Goal: Task Accomplishment & Management: Manage account settings

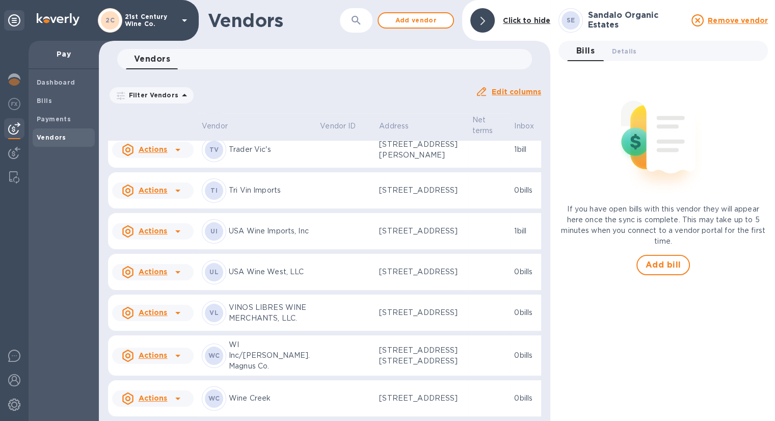
scroll to position [1181, 0]
click at [280, 229] on td "UI USA Wine Imports, Inc" at bounding box center [257, 231] width 118 height 37
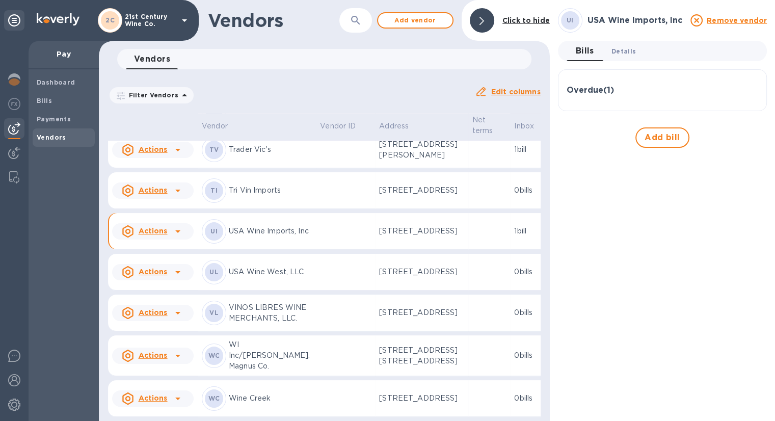
click at [628, 49] on span "Details 0" at bounding box center [624, 51] width 24 height 11
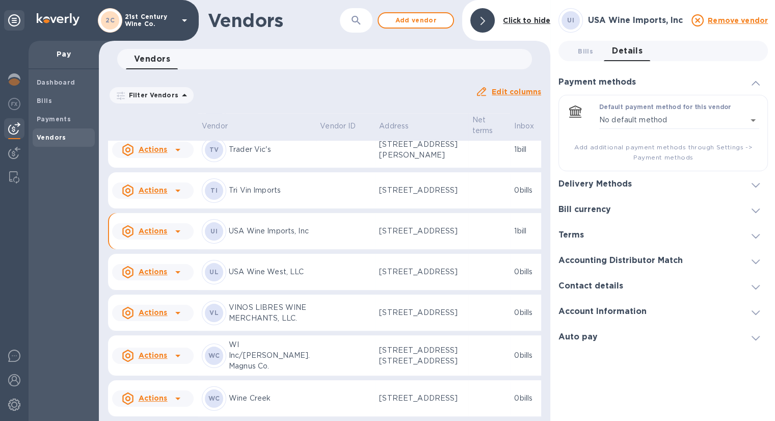
click at [754, 183] on icon at bounding box center [756, 185] width 8 height 5
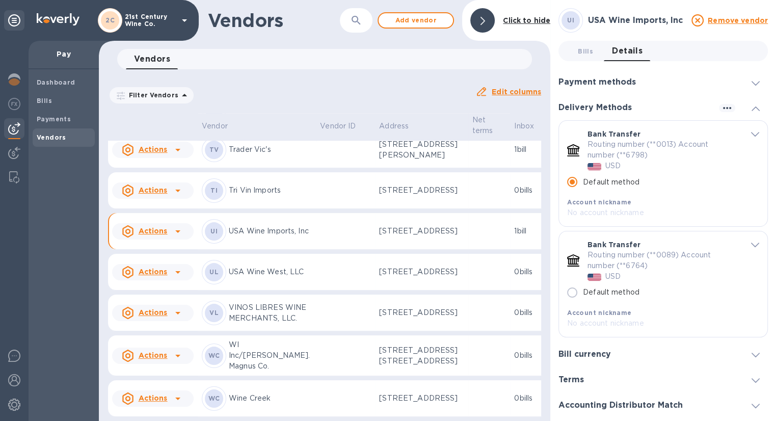
click at [572, 294] on input "Default method" at bounding box center [572, 292] width 21 height 21
radio input "false"
radio input "true"
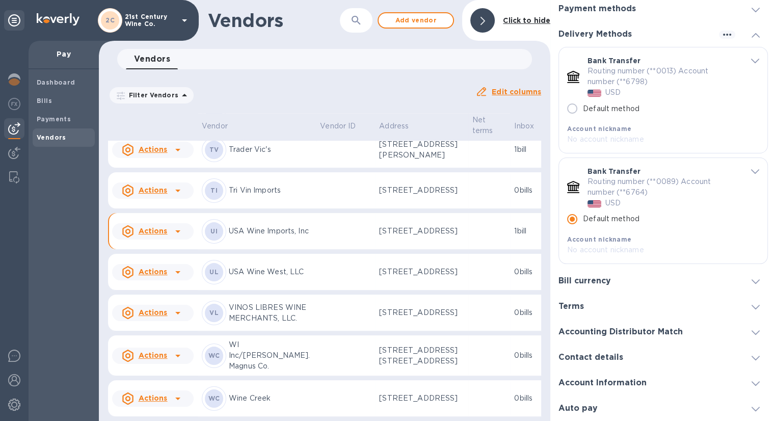
click at [684, 381] on div "Account Information" at bounding box center [663, 382] width 209 height 25
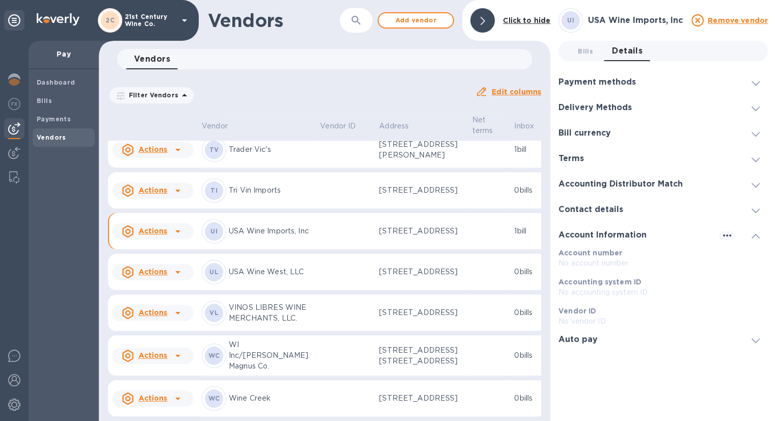
click at [752, 211] on icon at bounding box center [756, 210] width 8 height 5
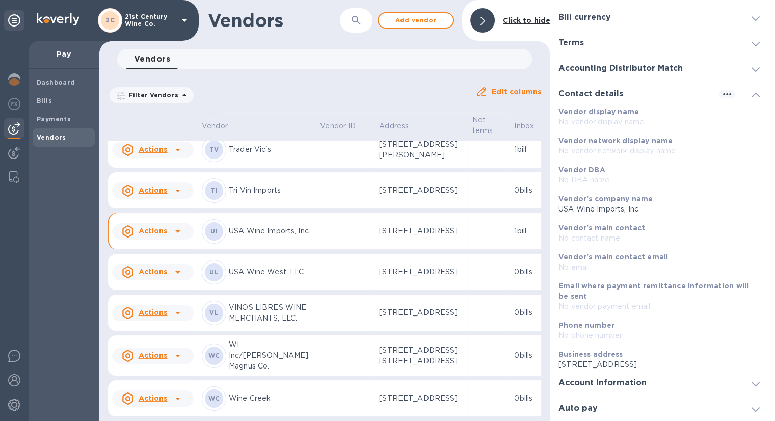
scroll to position [126, 0]
click at [744, 385] on div at bounding box center [756, 383] width 24 height 10
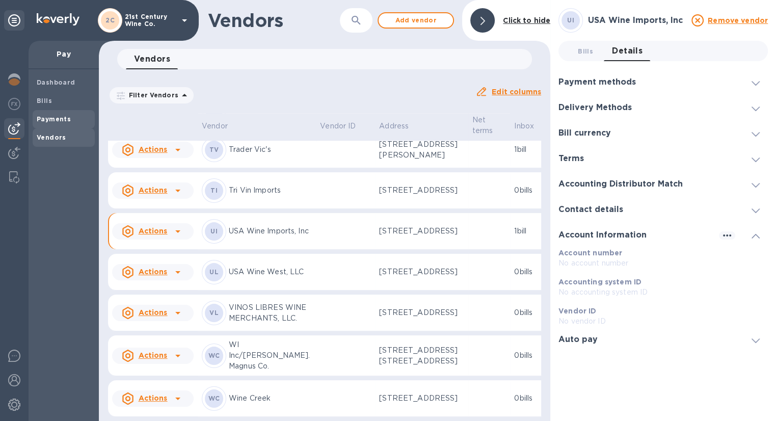
click at [56, 118] on b "Payments" at bounding box center [54, 119] width 34 height 8
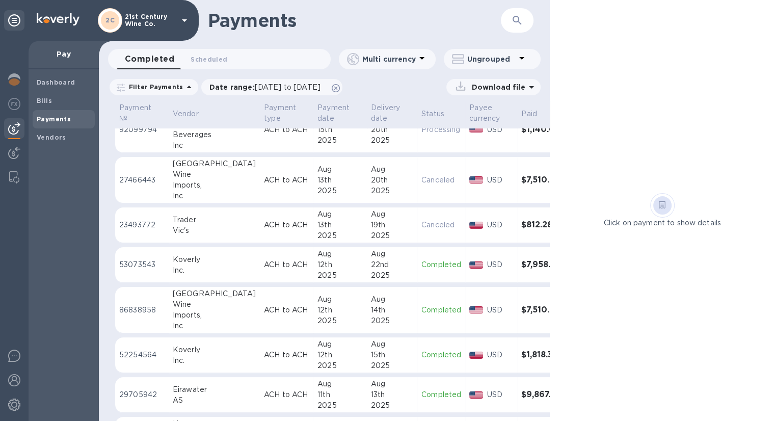
scroll to position [306, 0]
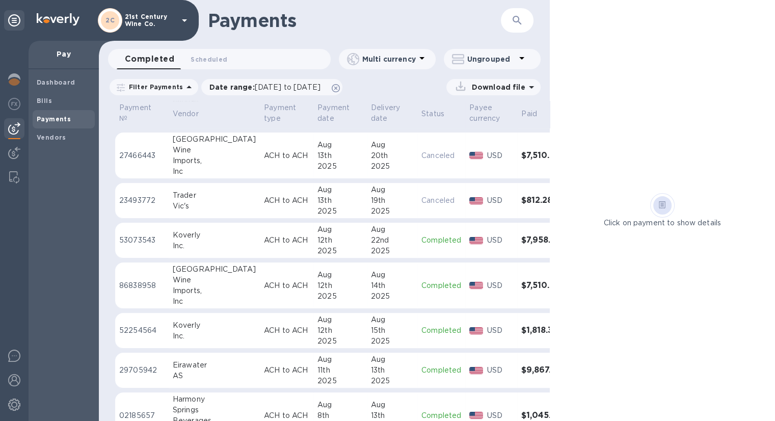
click at [142, 283] on p "86838958" at bounding box center [141, 285] width 45 height 11
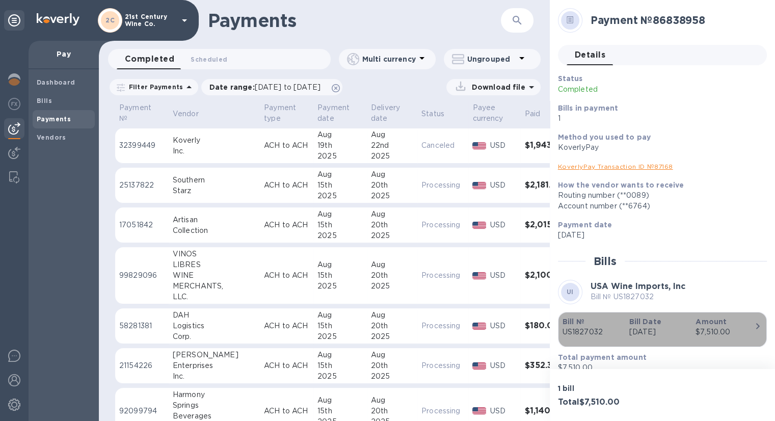
click at [754, 332] on div "button" at bounding box center [758, 327] width 8 height 14
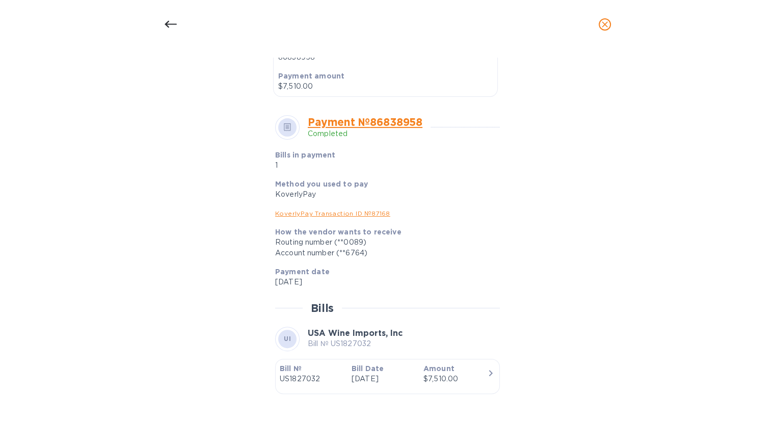
scroll to position [336, 0]
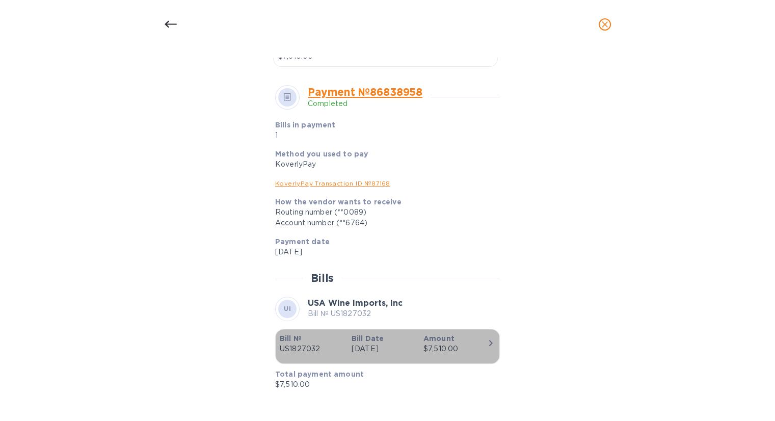
click at [488, 347] on icon "button" at bounding box center [491, 343] width 12 height 12
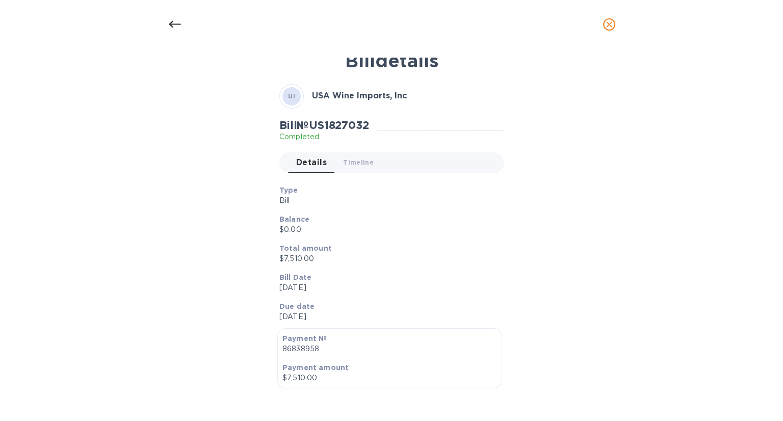
scroll to position [0, 0]
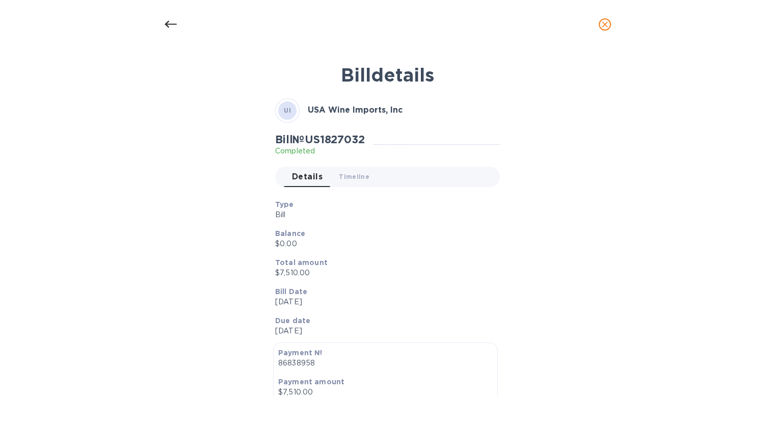
click at [166, 23] on icon at bounding box center [170, 24] width 12 height 7
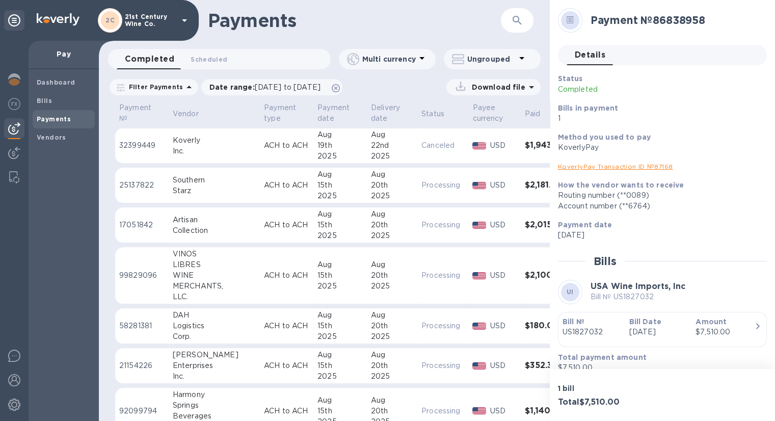
click at [660, 167] on link "KoverlyPay Transaction ID № 87168" at bounding box center [615, 167] width 115 height 8
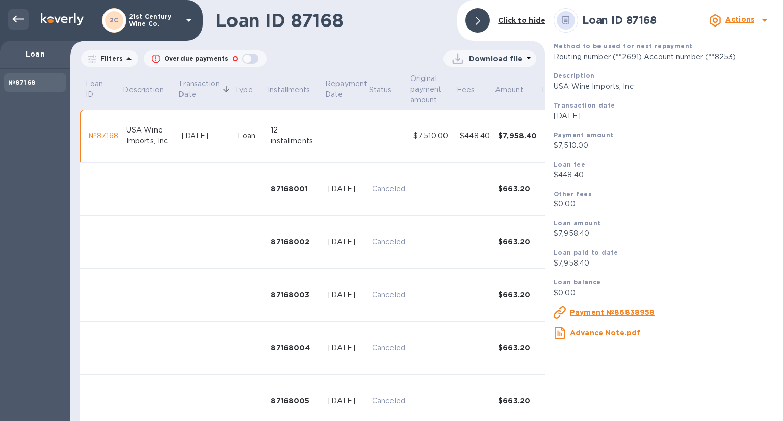
click at [15, 20] on icon at bounding box center [18, 19] width 12 height 12
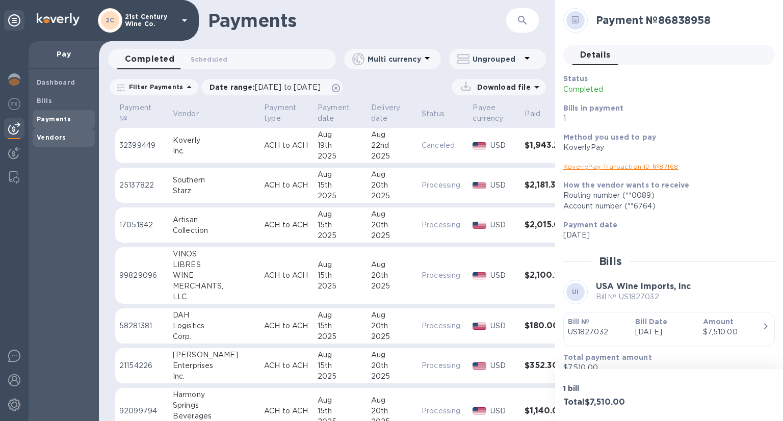
click at [56, 141] on b "Vendors" at bounding box center [52, 138] width 30 height 8
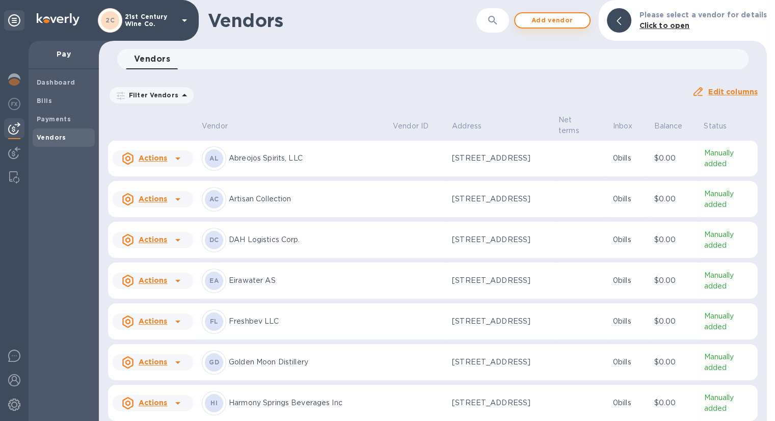
click at [561, 20] on span "Add vendor" at bounding box center [552, 20] width 58 height 12
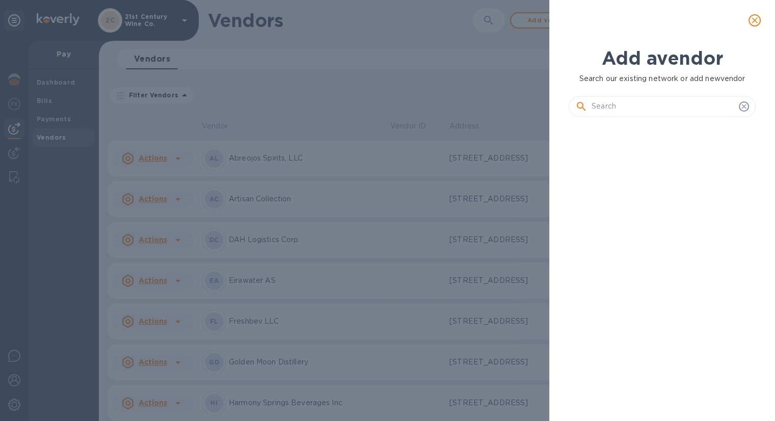
scroll to position [261, 191]
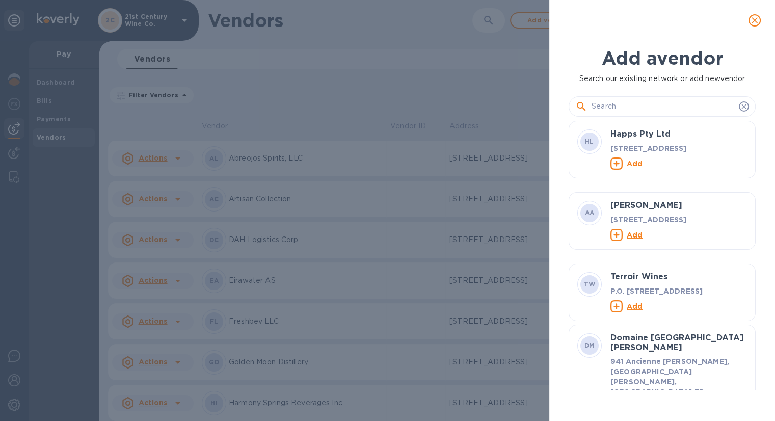
click at [634, 105] on input "text" at bounding box center [663, 106] width 143 height 15
paste input "Bedford & Grove LLC"
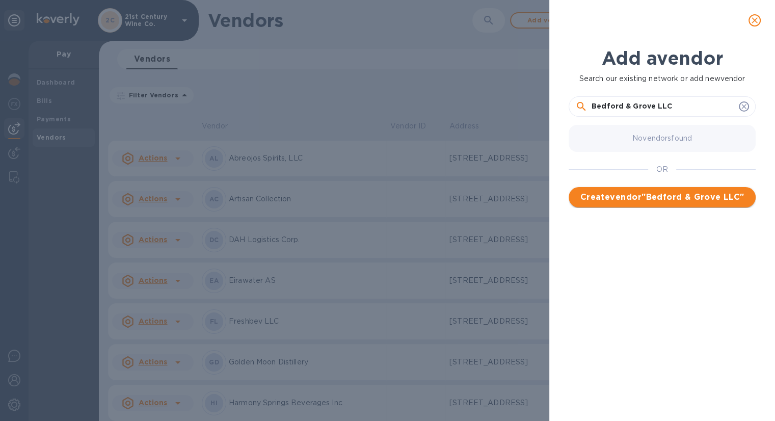
type input "Bedford & Grove LLC"
click at [677, 196] on span "Create vendor " Bedford & Grove LLC "" at bounding box center [662, 197] width 171 height 12
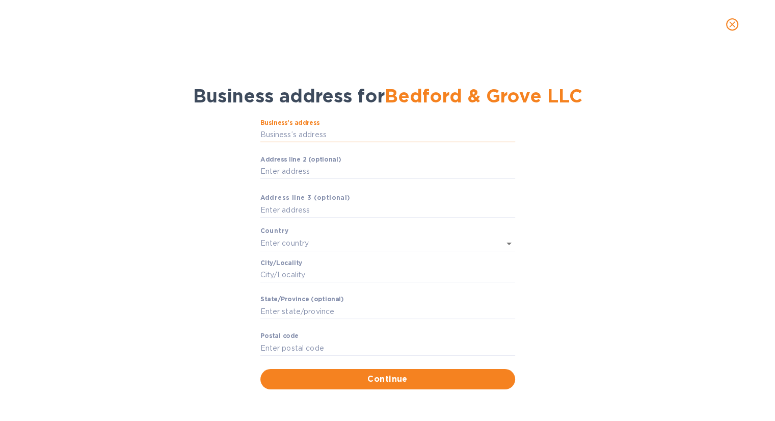
click at [294, 132] on input "Business’s аddress" at bounding box center [387, 134] width 255 height 15
paste input "text"
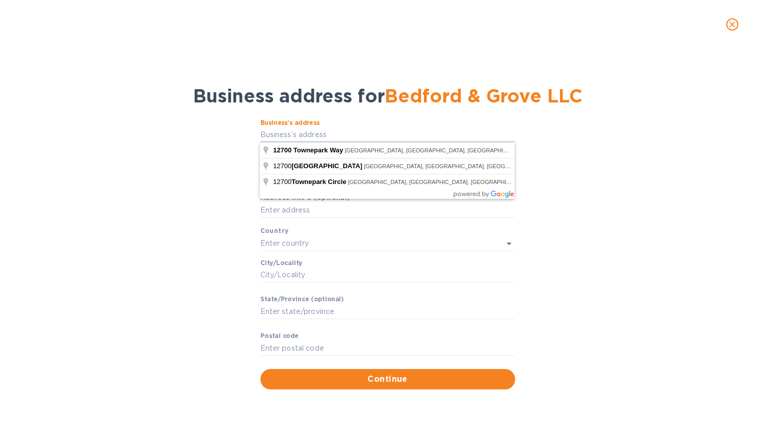
type input "[STREET_ADDRESS]"
type input "[GEOGRAPHIC_DATA]"
type input "KY"
type input "40243"
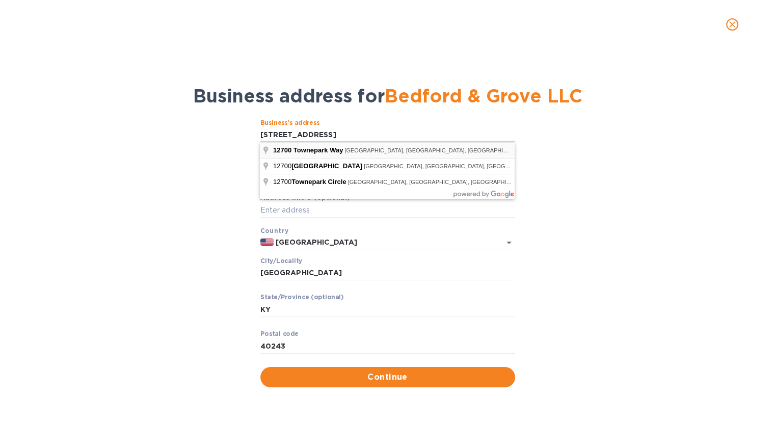
type input "[STREET_ADDRESS]"
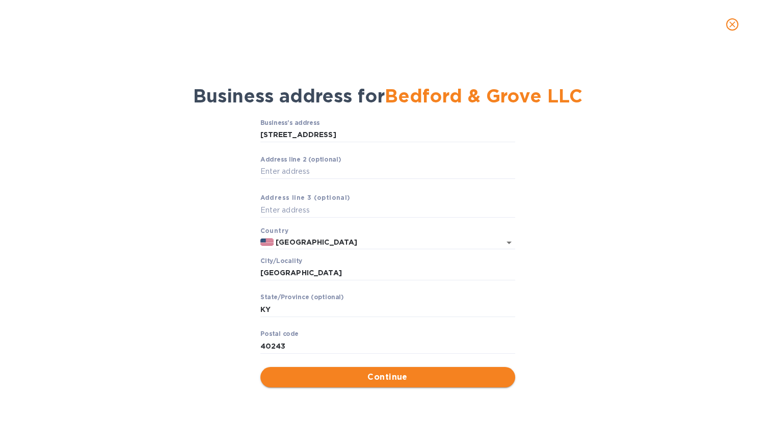
click at [336, 377] on span "Continue" at bounding box center [388, 377] width 239 height 12
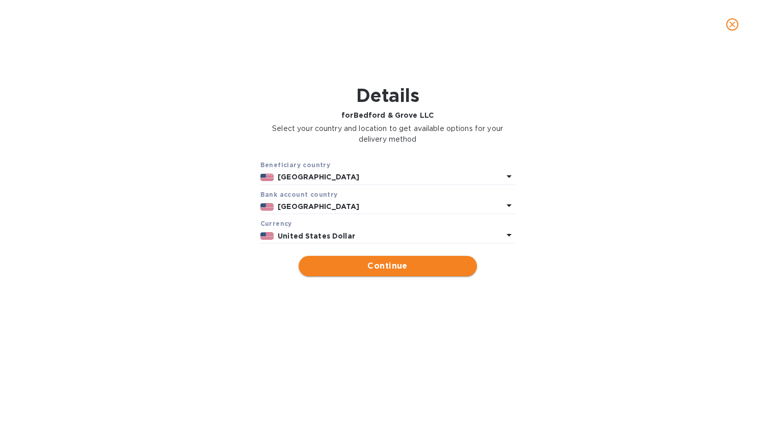
click at [340, 270] on span "Continue" at bounding box center [388, 266] width 162 height 12
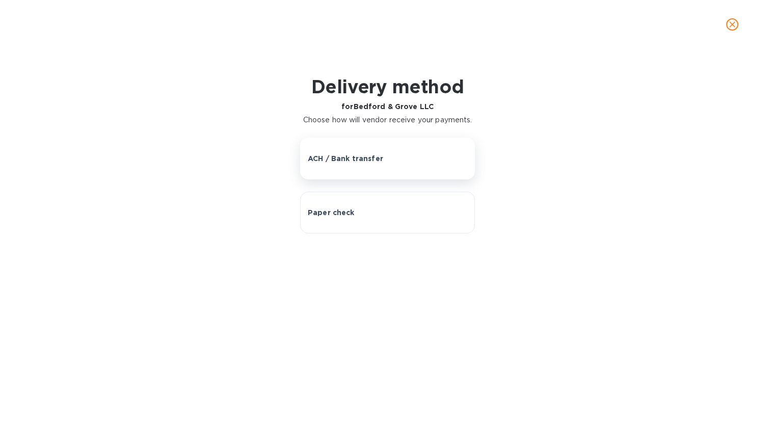
click at [347, 151] on button "ACH / Bank transfer" at bounding box center [387, 159] width 175 height 42
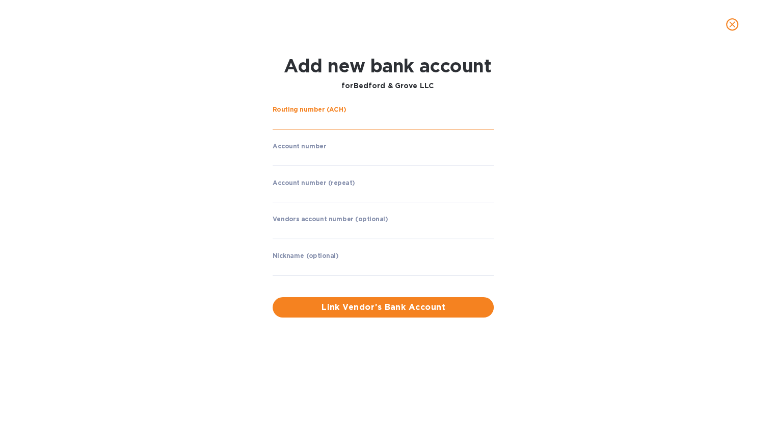
click at [346, 124] on input "string" at bounding box center [383, 121] width 221 height 15
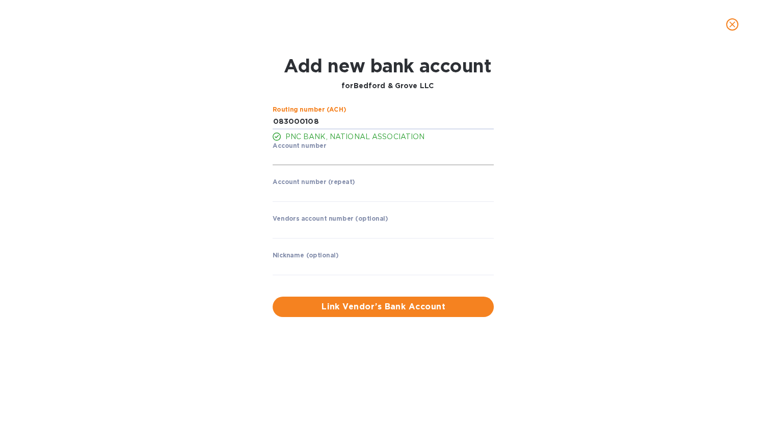
type input "083000108"
click at [350, 157] on input "string" at bounding box center [383, 157] width 221 height 15
type input "3013819764"
click at [365, 193] on input "string" at bounding box center [383, 194] width 221 height 15
type input "3013819764"
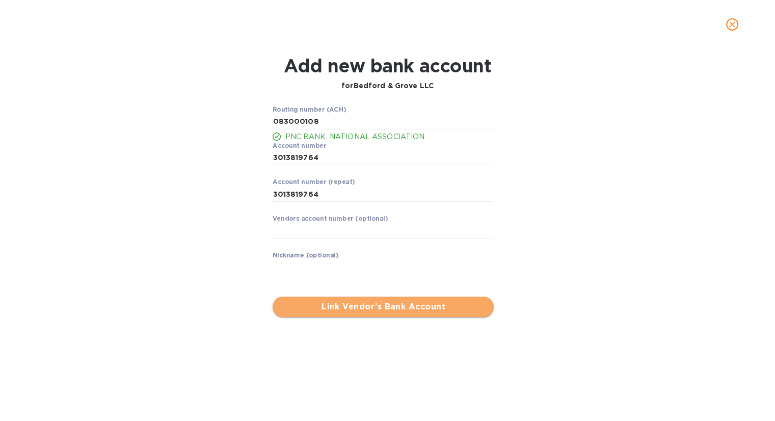
click at [393, 309] on span "Link Vendor’s Bank Account" at bounding box center [383, 307] width 205 height 12
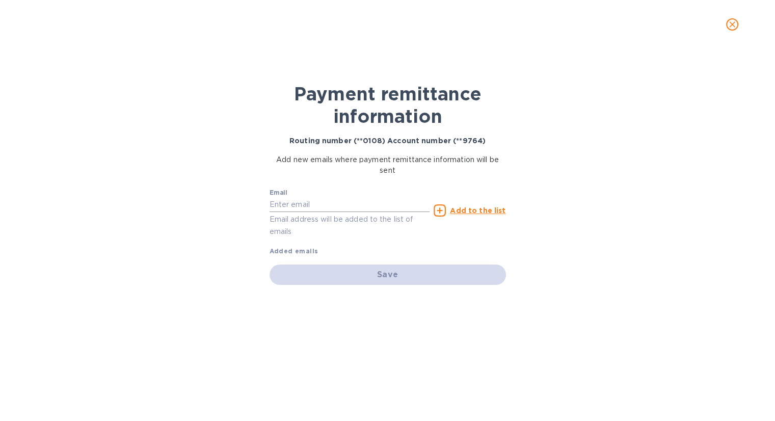
click at [306, 203] on input "text" at bounding box center [350, 204] width 161 height 15
paste input "[EMAIL_ADDRESS][DOMAIN_NAME]"
type input "[EMAIL_ADDRESS][DOMAIN_NAME]"
click at [496, 209] on u "Add to the list" at bounding box center [478, 210] width 56 height 8
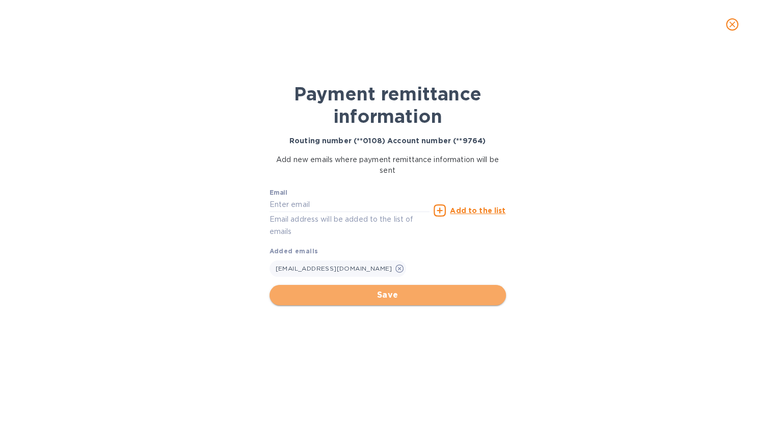
click at [425, 290] on span "Save" at bounding box center [388, 295] width 220 height 12
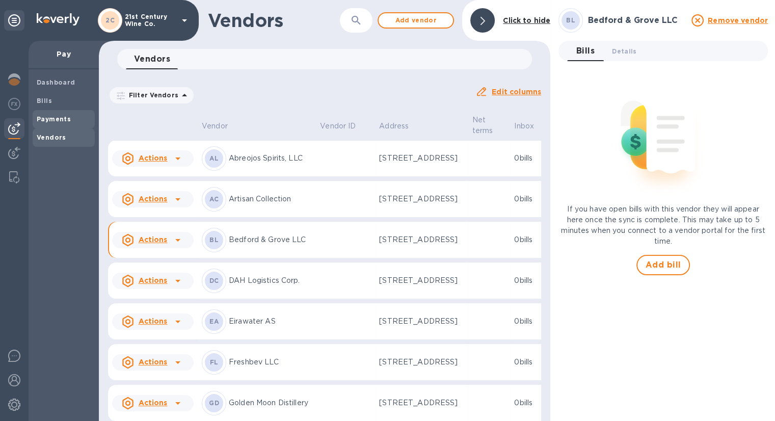
click at [44, 118] on b "Payments" at bounding box center [54, 119] width 34 height 8
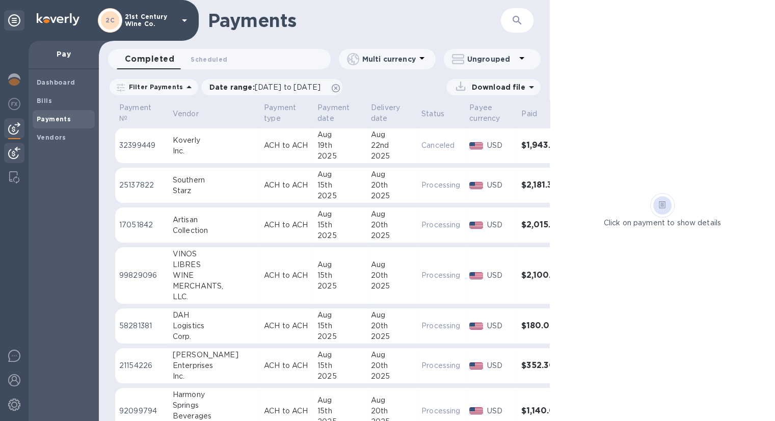
click at [15, 148] on img at bounding box center [14, 153] width 12 height 12
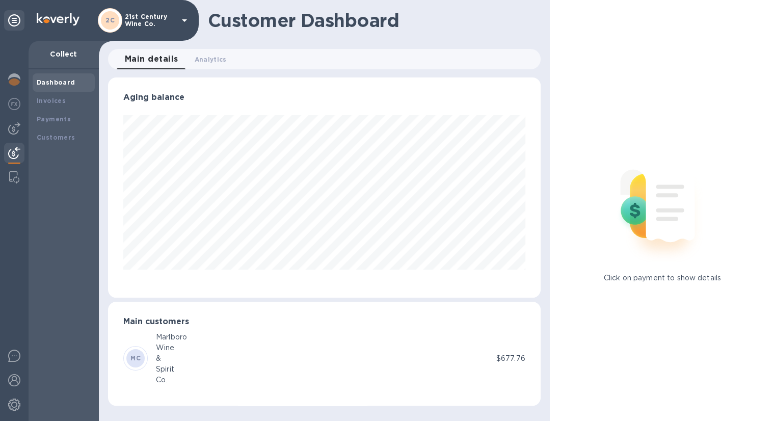
click at [176, 359] on div "&" at bounding box center [171, 358] width 31 height 11
click at [504, 361] on p "$677.76" at bounding box center [510, 358] width 29 height 11
click at [70, 136] on b "Customers" at bounding box center [56, 138] width 39 height 8
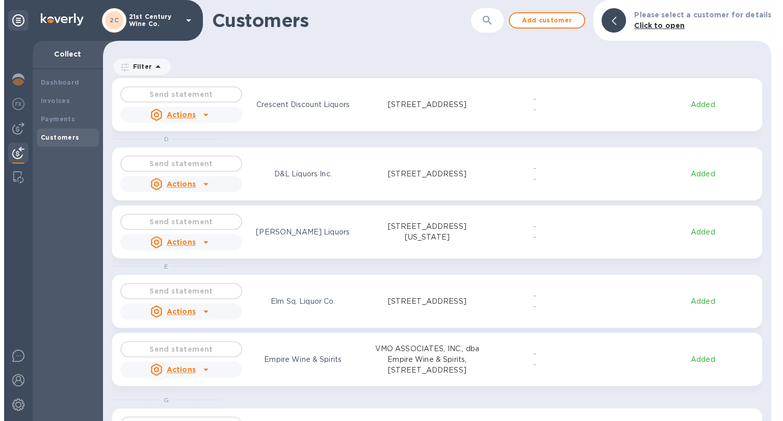
scroll to position [477, 0]
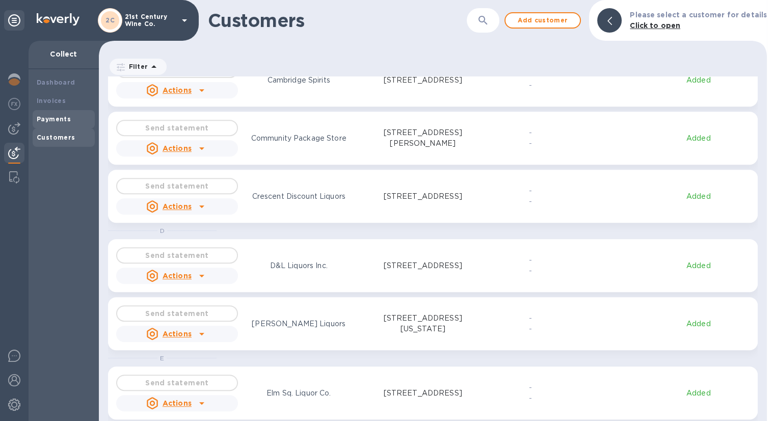
click at [56, 117] on b "Payments" at bounding box center [54, 119] width 34 height 8
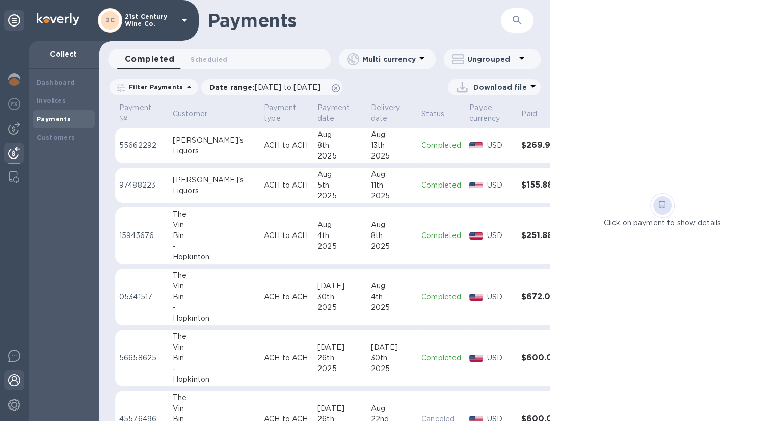
click at [12, 378] on img at bounding box center [14, 380] width 12 height 12
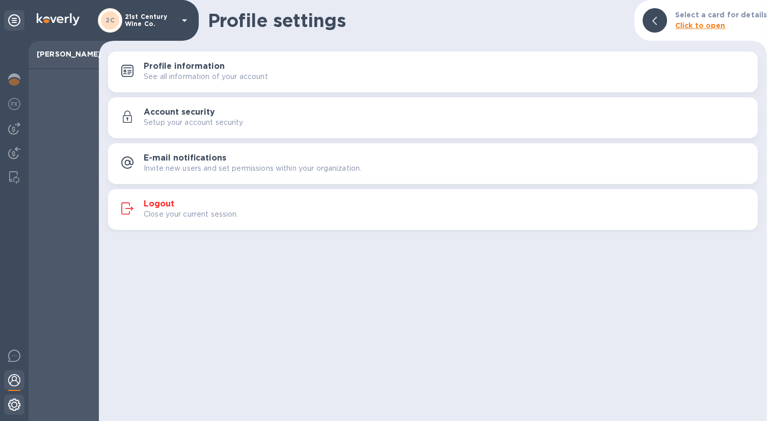
click at [12, 403] on img at bounding box center [14, 405] width 12 height 12
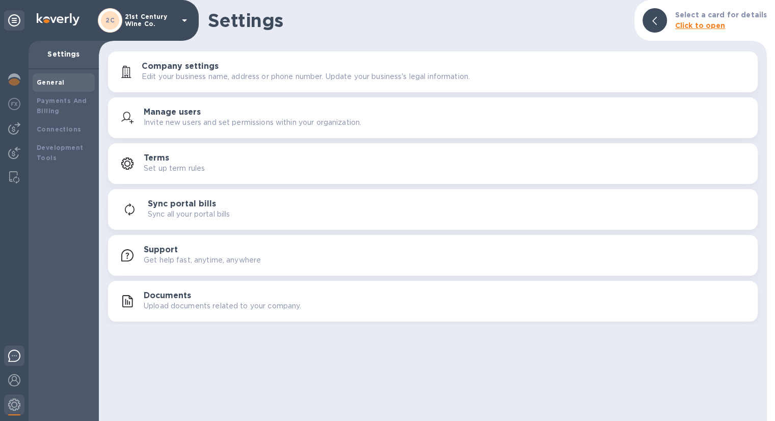
click at [18, 358] on img at bounding box center [14, 356] width 12 height 12
click at [18, 104] on img at bounding box center [14, 104] width 12 height 12
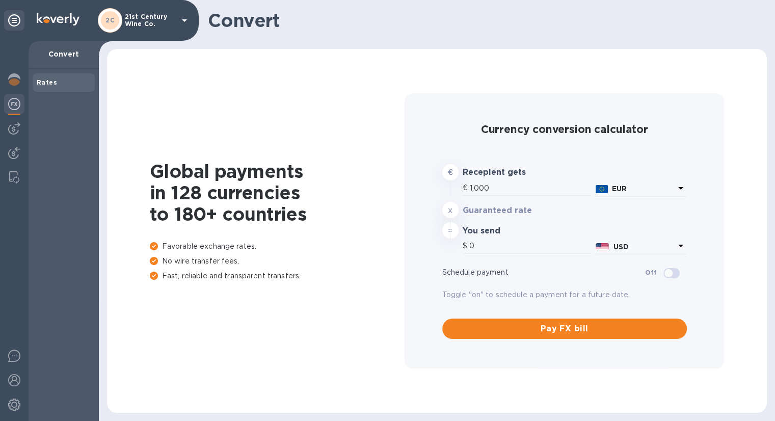
type input "1,174.77"
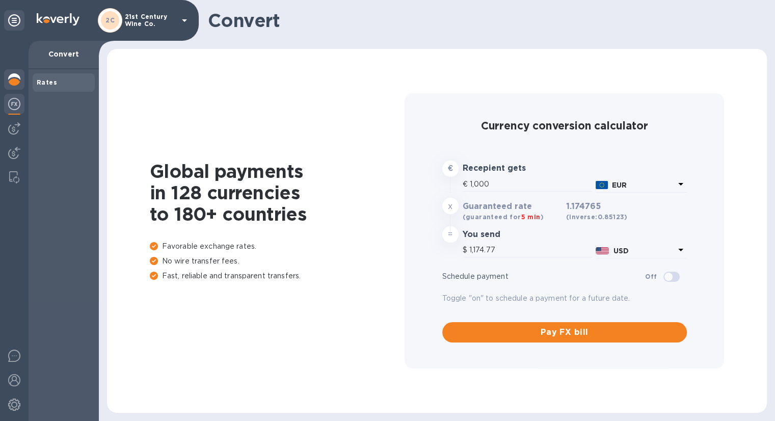
click at [15, 76] on img at bounding box center [14, 79] width 12 height 12
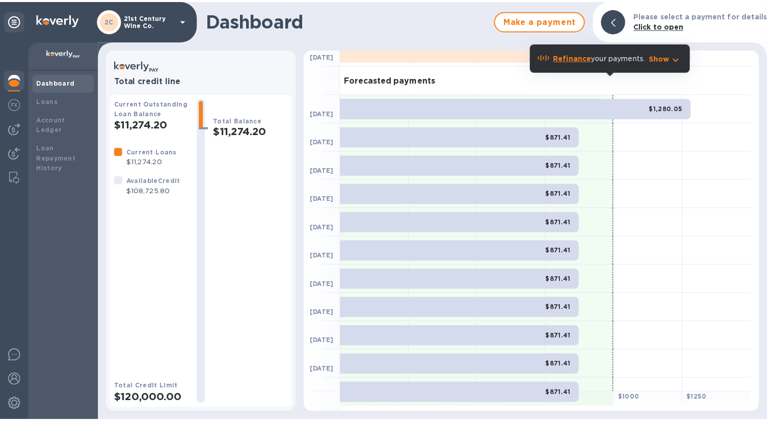
scroll to position [56, 0]
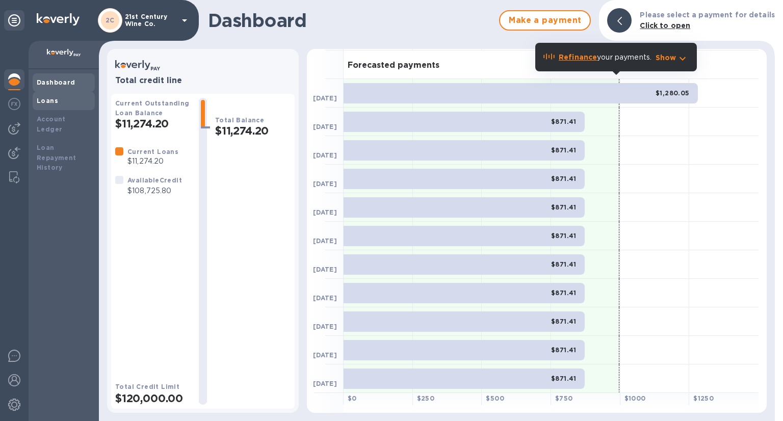
click at [57, 102] on div "Loans" at bounding box center [64, 101] width 54 height 10
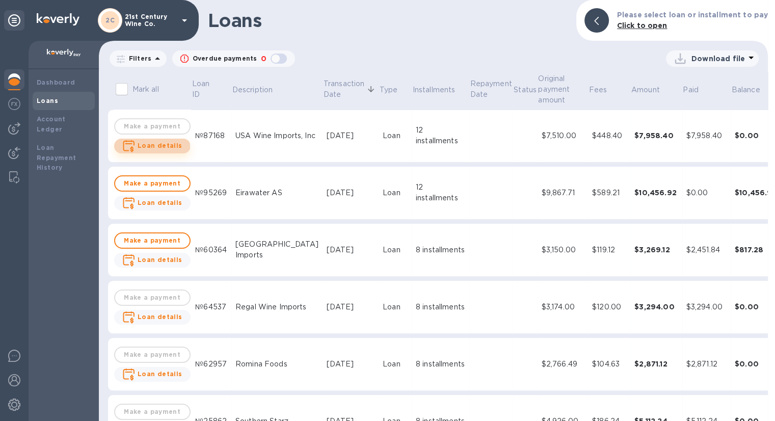
click at [151, 147] on b "Loan details" at bounding box center [160, 146] width 45 height 8
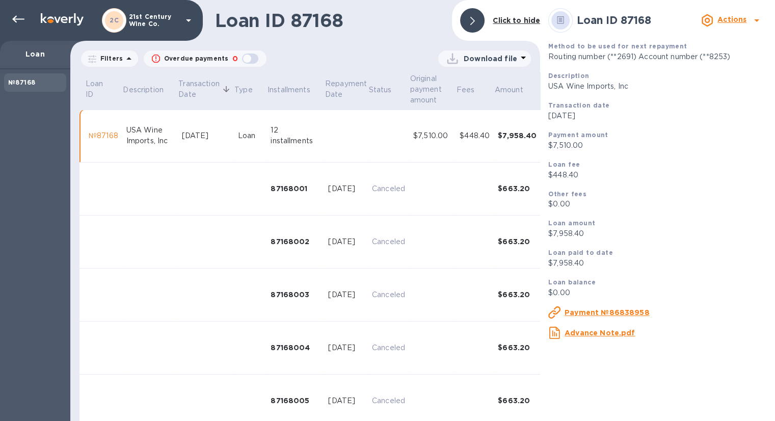
click at [33, 85] on b "№87168" at bounding box center [21, 82] width 27 height 8
click at [16, 17] on icon at bounding box center [18, 19] width 12 height 12
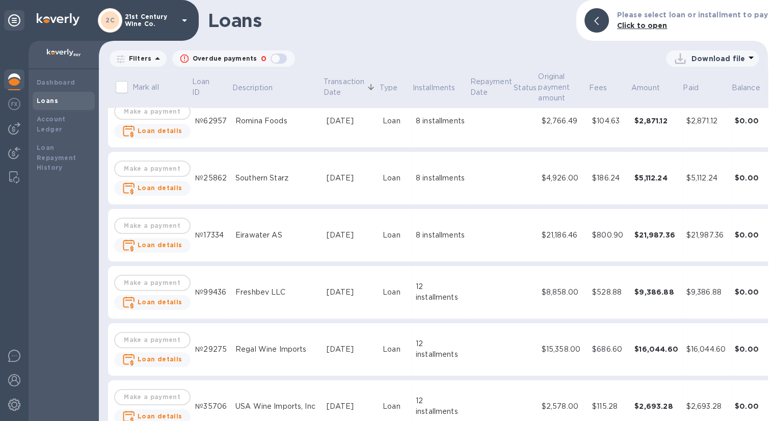
scroll to position [306, 0]
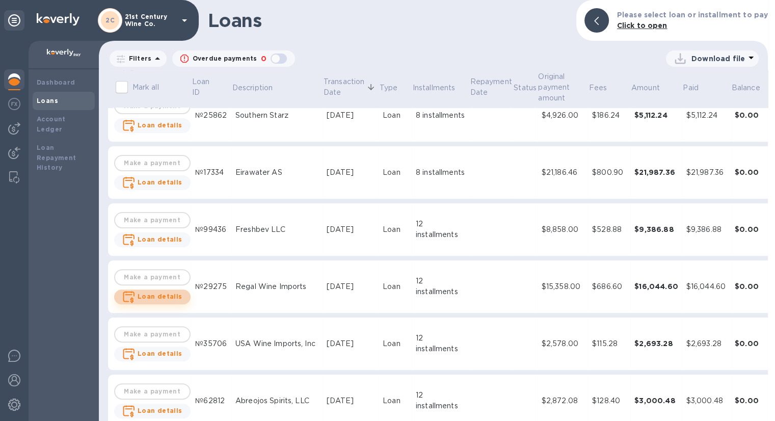
click at [171, 296] on b "Loan details" at bounding box center [160, 297] width 45 height 8
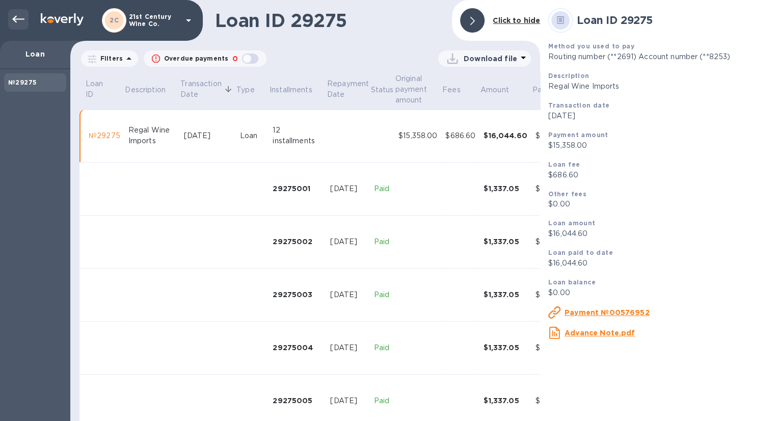
click at [10, 18] on div at bounding box center [18, 19] width 20 height 20
click at [21, 23] on icon at bounding box center [18, 19] width 12 height 12
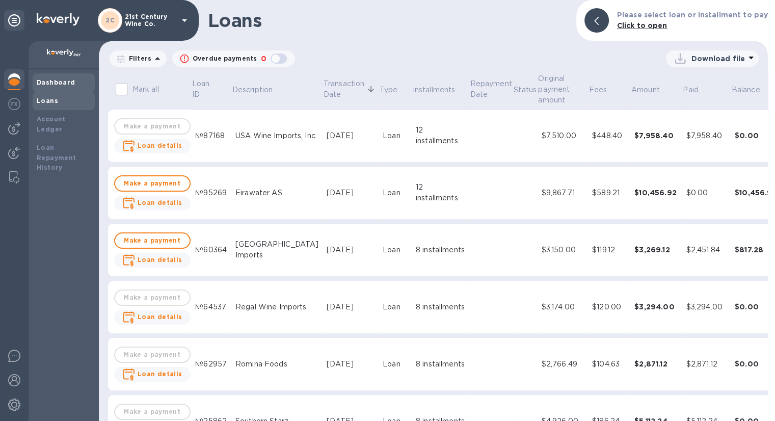
click at [67, 82] on b "Dashboard" at bounding box center [56, 82] width 39 height 8
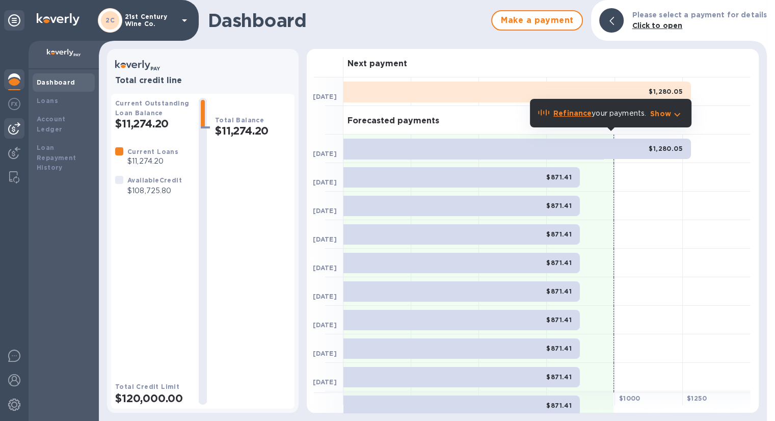
click at [15, 128] on img at bounding box center [14, 128] width 12 height 12
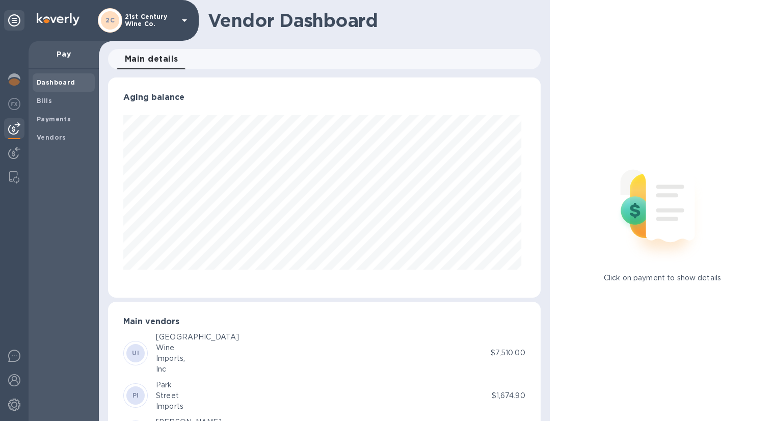
scroll to position [220, 428]
click at [54, 97] on span "Bills" at bounding box center [64, 101] width 54 height 10
